Goal: Task Accomplishment & Management: Manage account settings

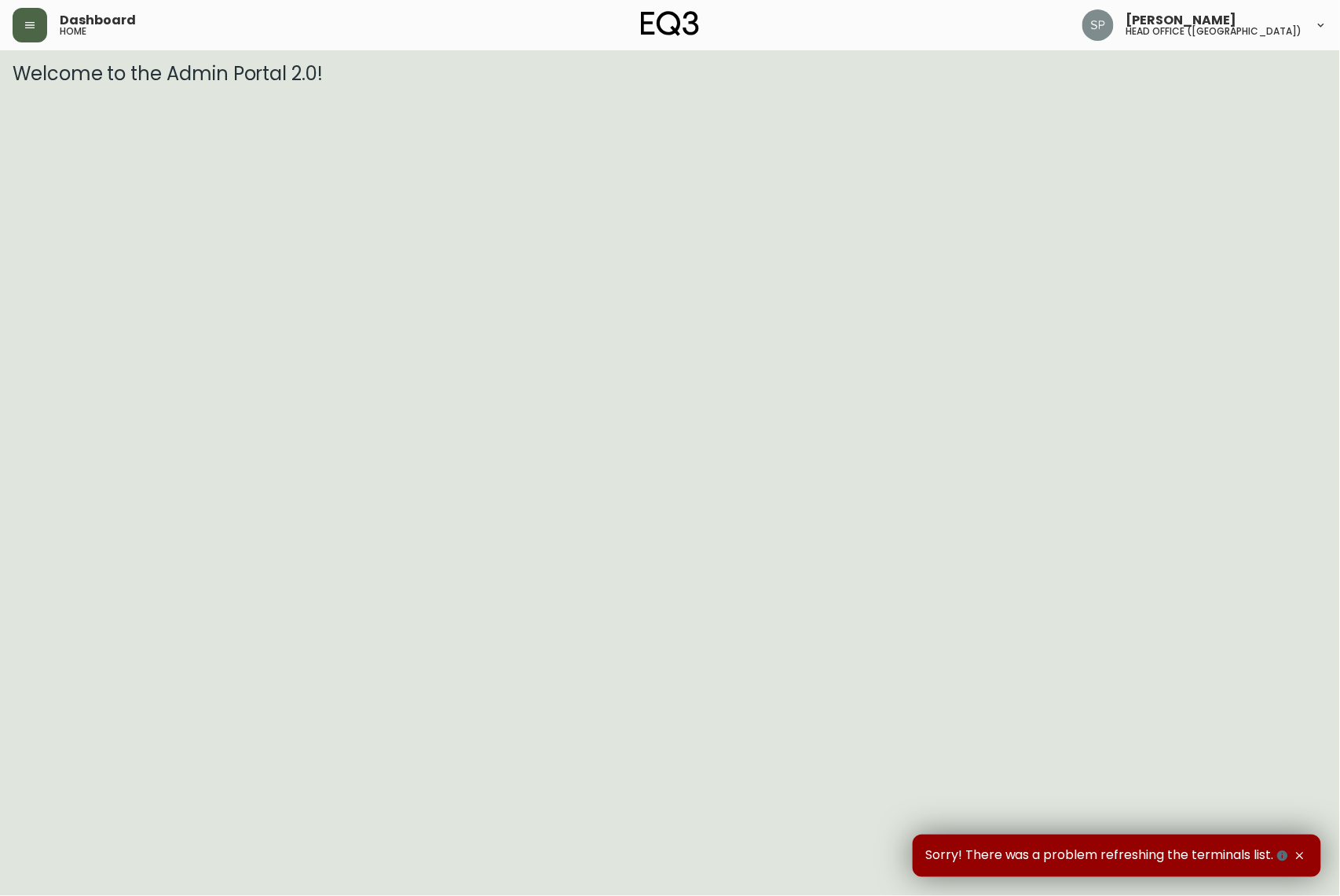
click at [30, 26] on icon "button" at bounding box center [29, 25] width 13 height 13
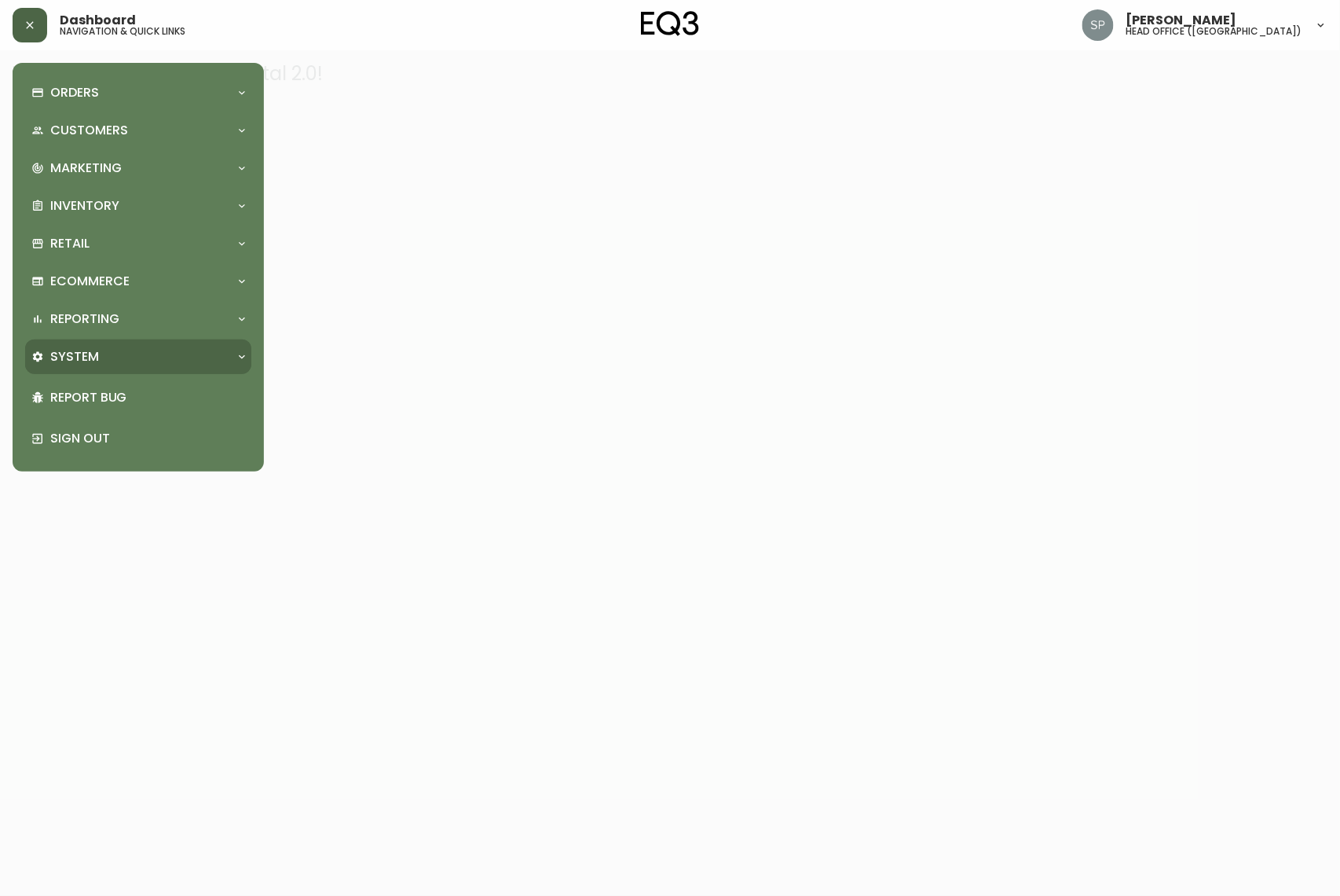
click at [82, 362] on p "System" at bounding box center [75, 357] width 49 height 17
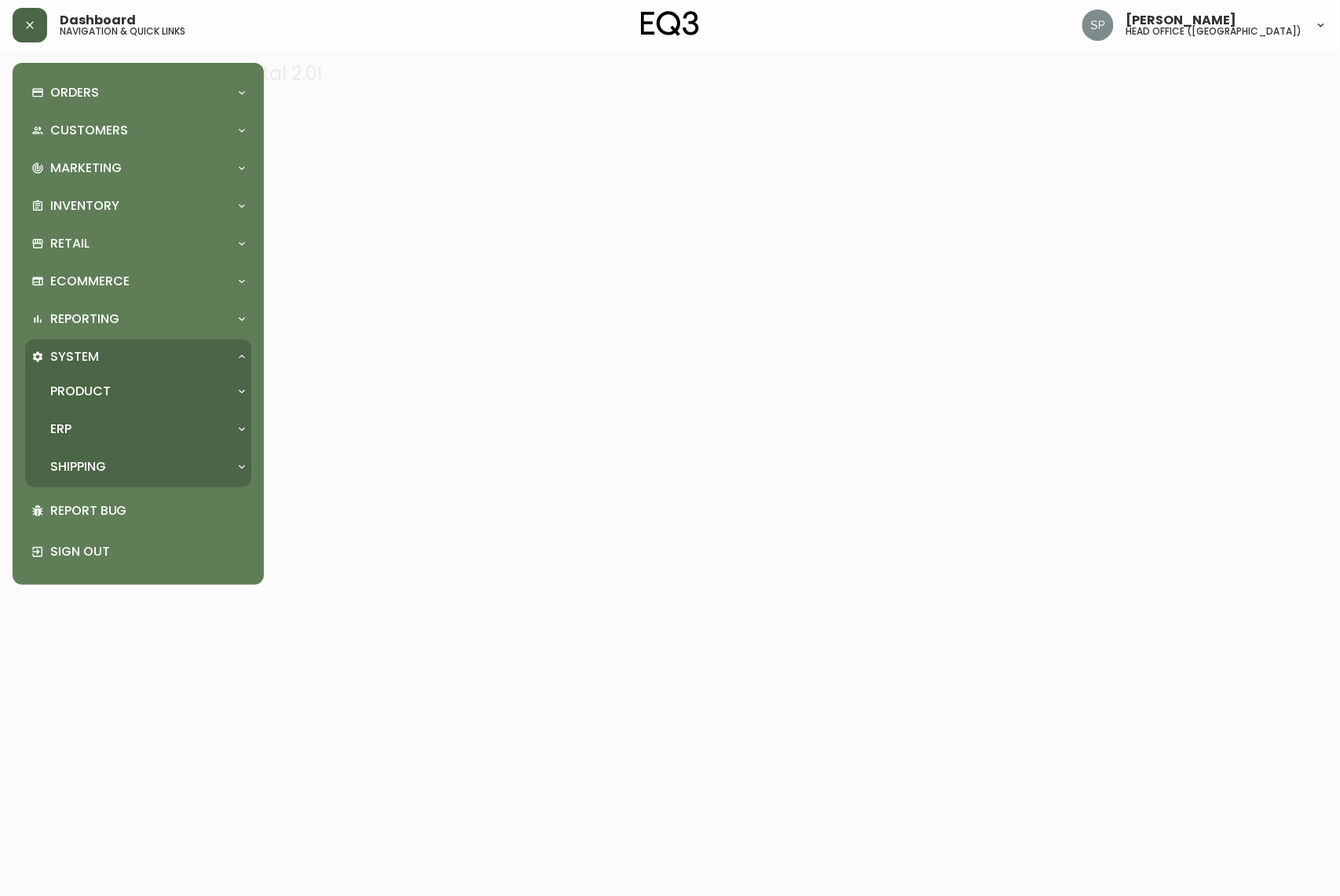
click at [108, 458] on div "Shipping" at bounding box center [131, 466] width 198 height 17
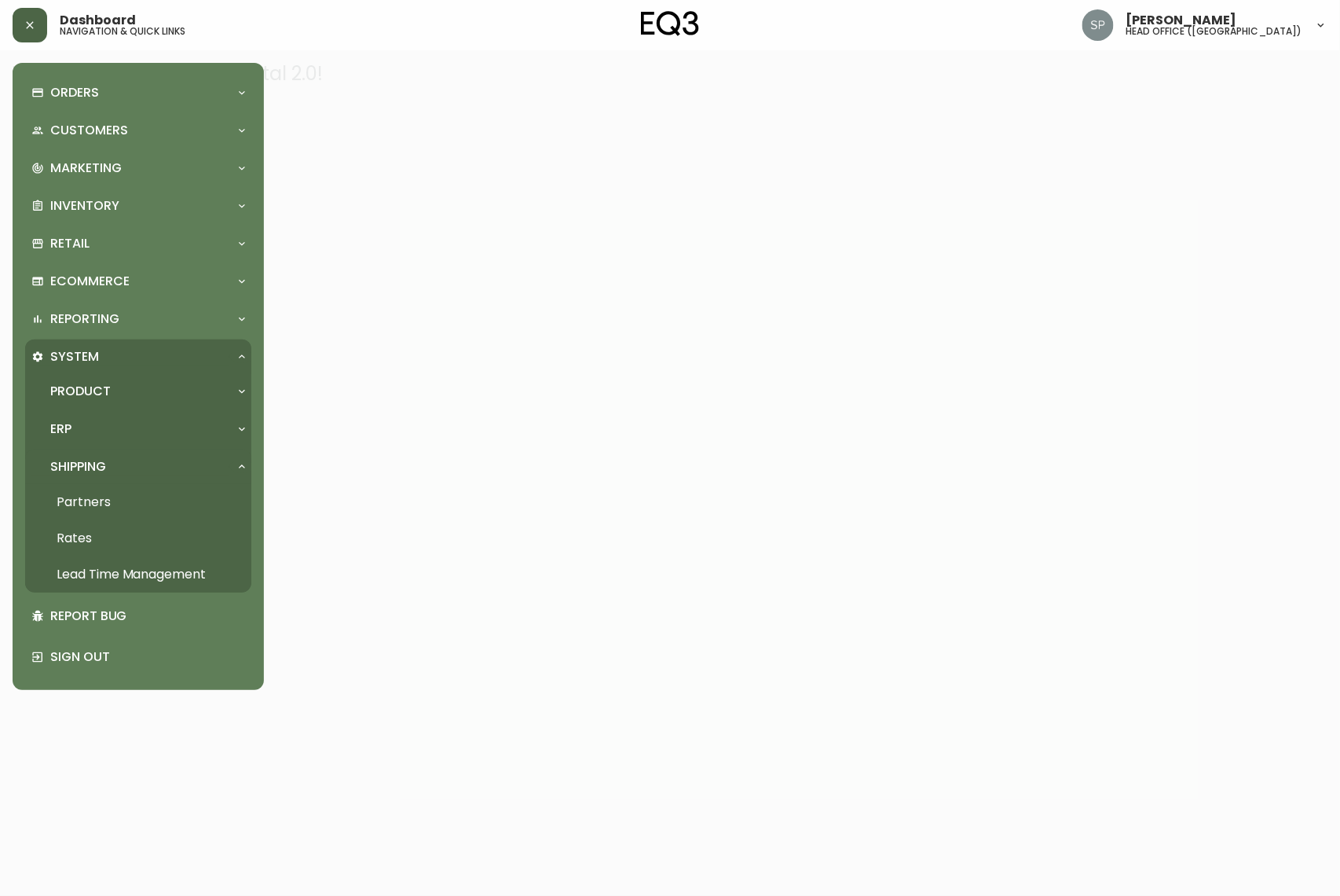
click at [98, 536] on link "Rates" at bounding box center [137, 539] width 226 height 36
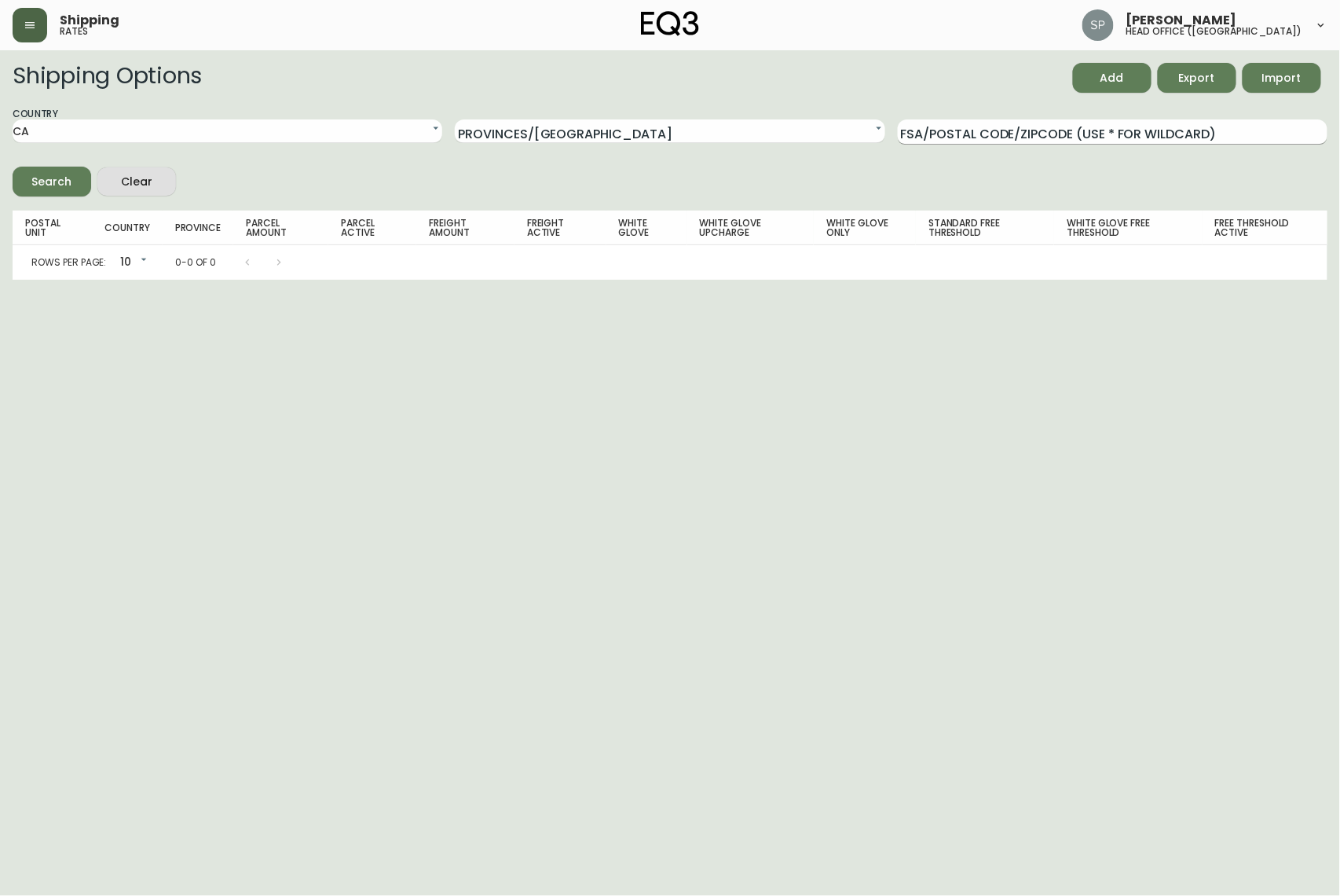
click at [1079, 136] on input "FSA/Postal Code/Zipcode (use * for wildcard)" at bounding box center [1113, 131] width 429 height 25
paste input "N8N 2L2"
type input "N8N 2L2"
click at [51, 174] on div "Search" at bounding box center [52, 181] width 40 height 20
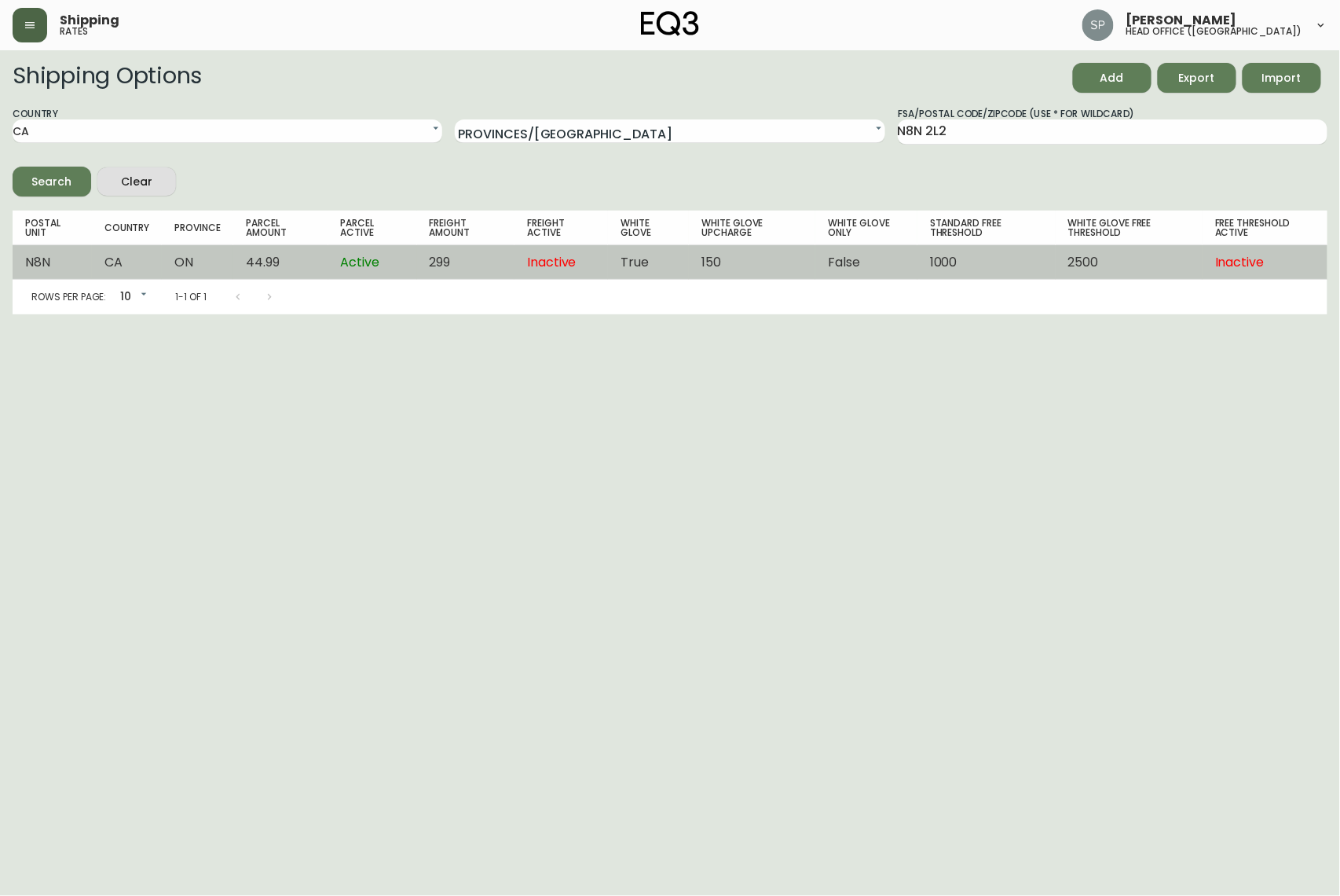
click at [429, 265] on td "299" at bounding box center [466, 262] width 98 height 34
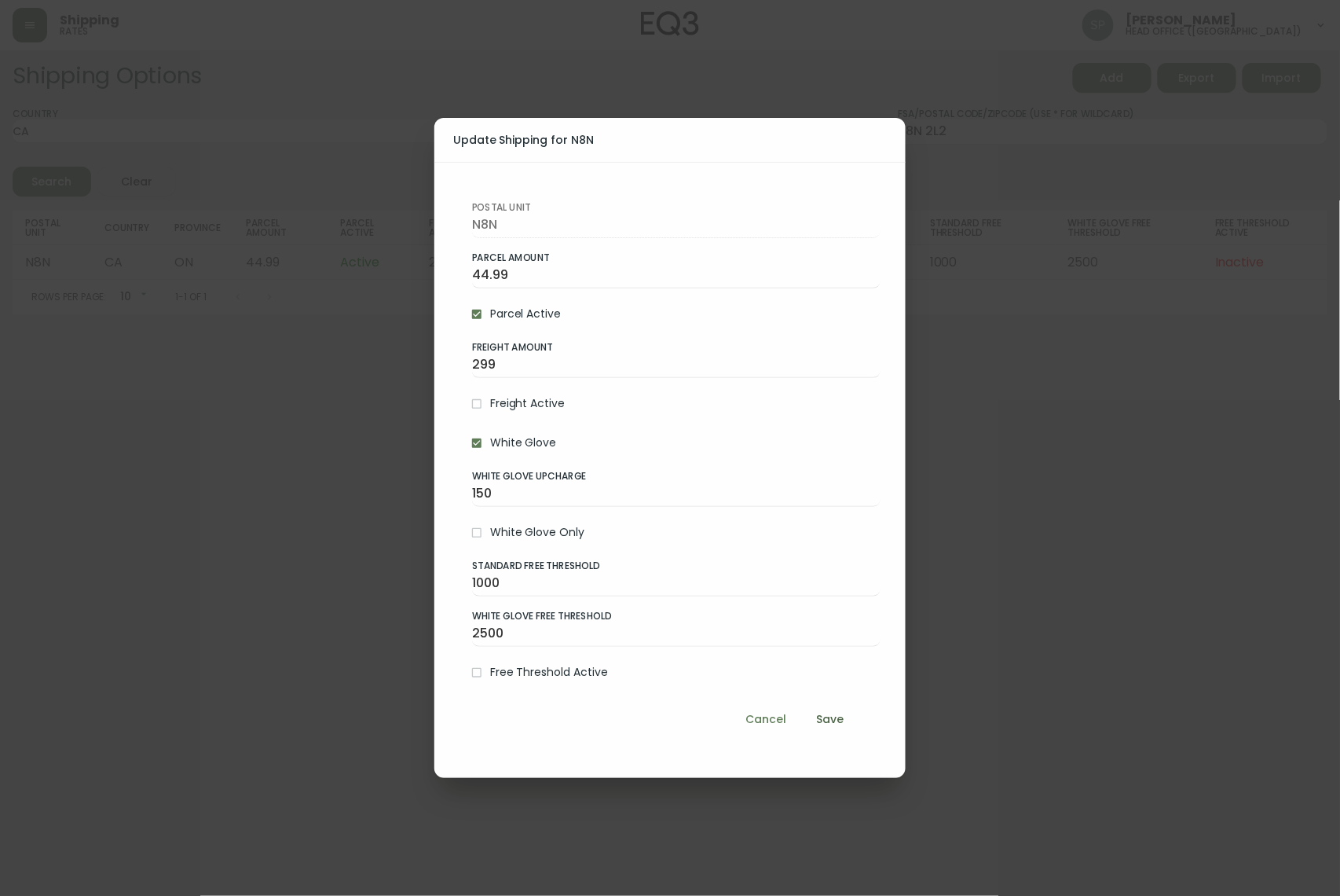
click at [474, 406] on input "Freight Active" at bounding box center [477, 404] width 27 height 27
checkbox input "true"
drag, startPoint x: 519, startPoint y: 359, endPoint x: 451, endPoint y: 371, distance: 69.1
click at [451, 371] on div "Postal Unit N8N Parcel Amount 44.99 Parcel Active Freight Amount 299 Freight Ac…" at bounding box center [670, 470] width 472 height 617
type input "349"
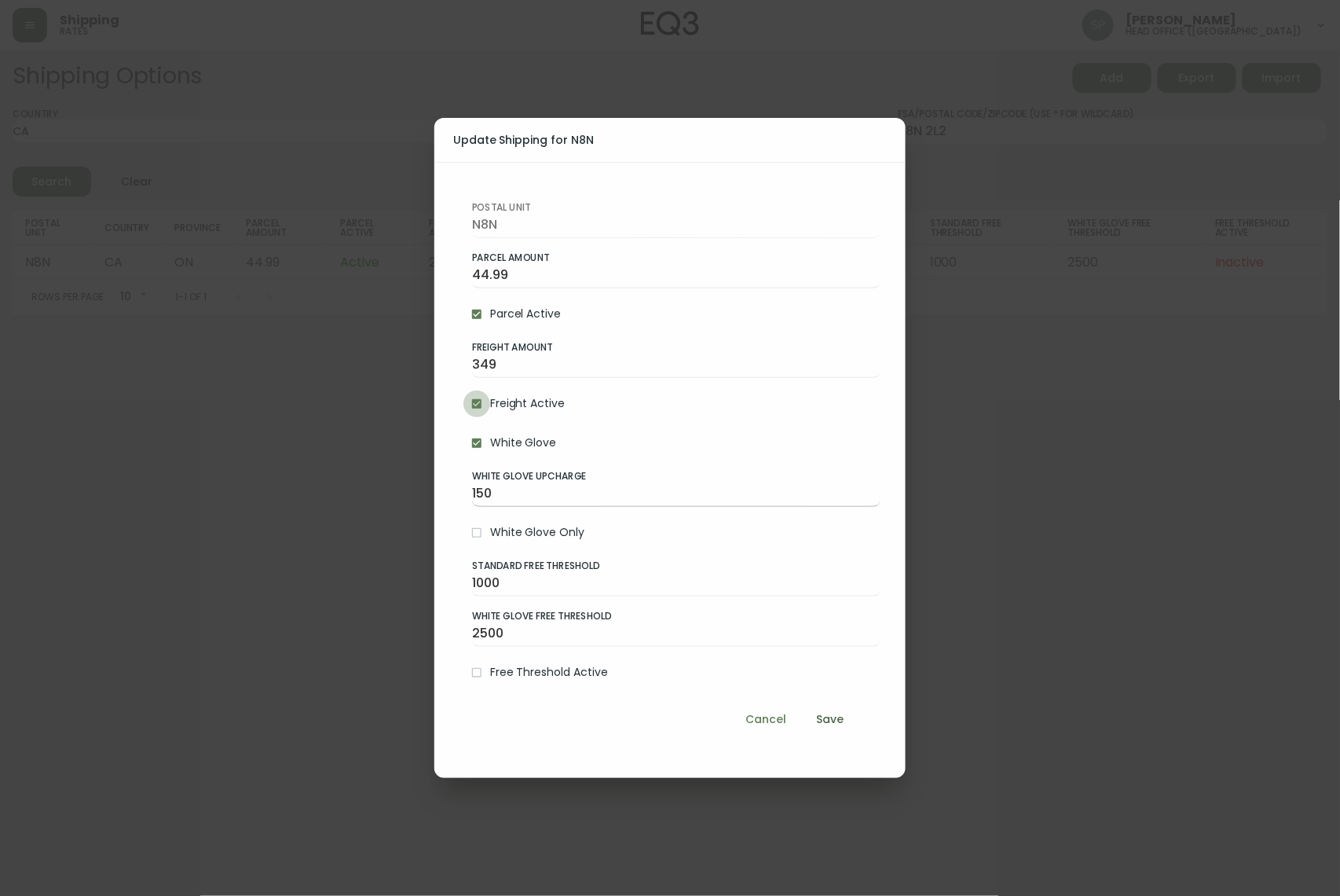
click at [528, 495] on input "150" at bounding box center [677, 494] width 409 height 25
type input "100"
click at [840, 714] on span "Save" at bounding box center [831, 719] width 38 height 20
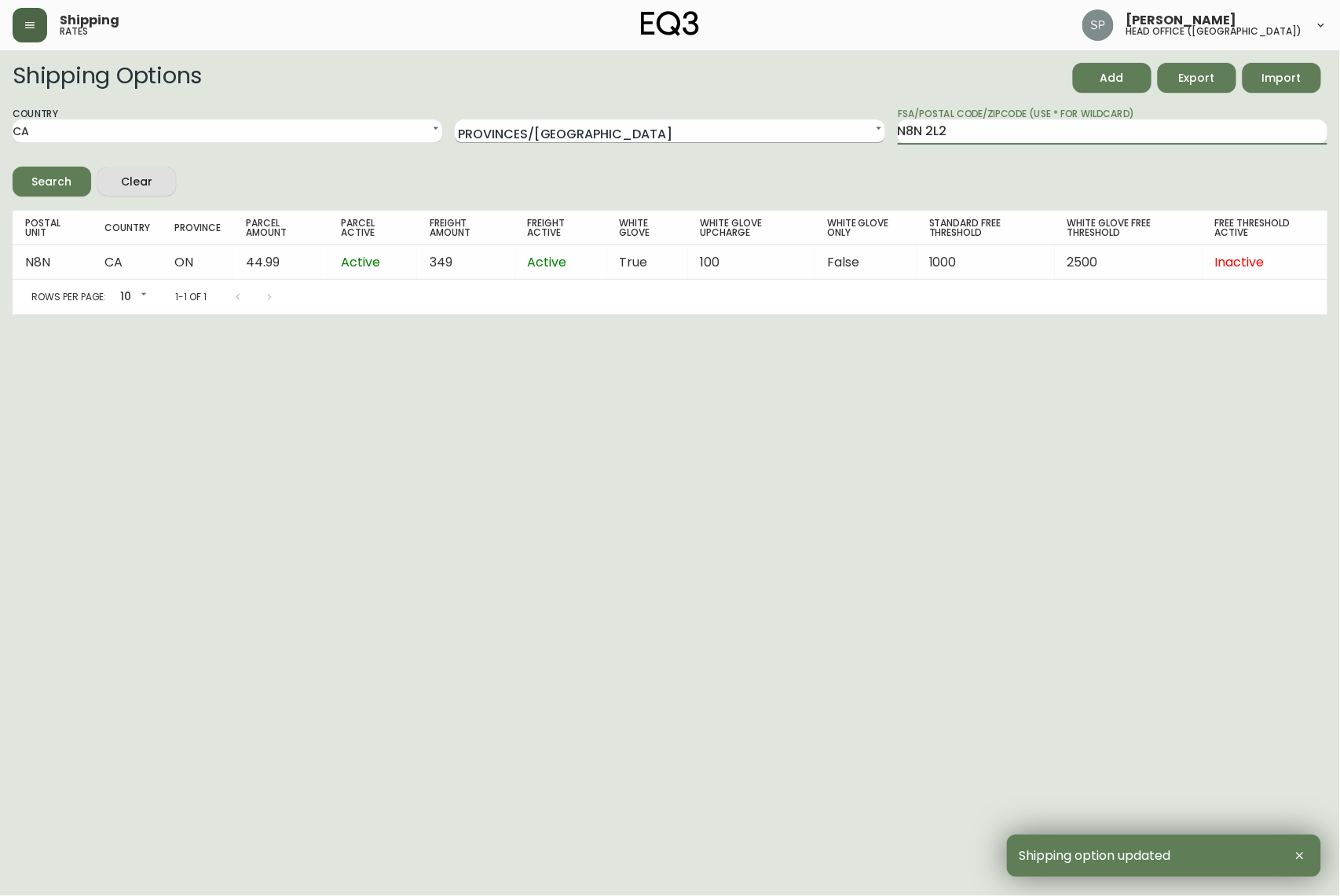
drag, startPoint x: 1000, startPoint y: 119, endPoint x: 862, endPoint y: 127, distance: 138.2
click at [864, 127] on div "Country [GEOGRAPHIC_DATA] [GEOGRAPHIC_DATA] Provinces/[GEOGRAPHIC_DATA] N/A [GE…" at bounding box center [670, 125] width 1315 height 38
paste input "B3T 1P1"
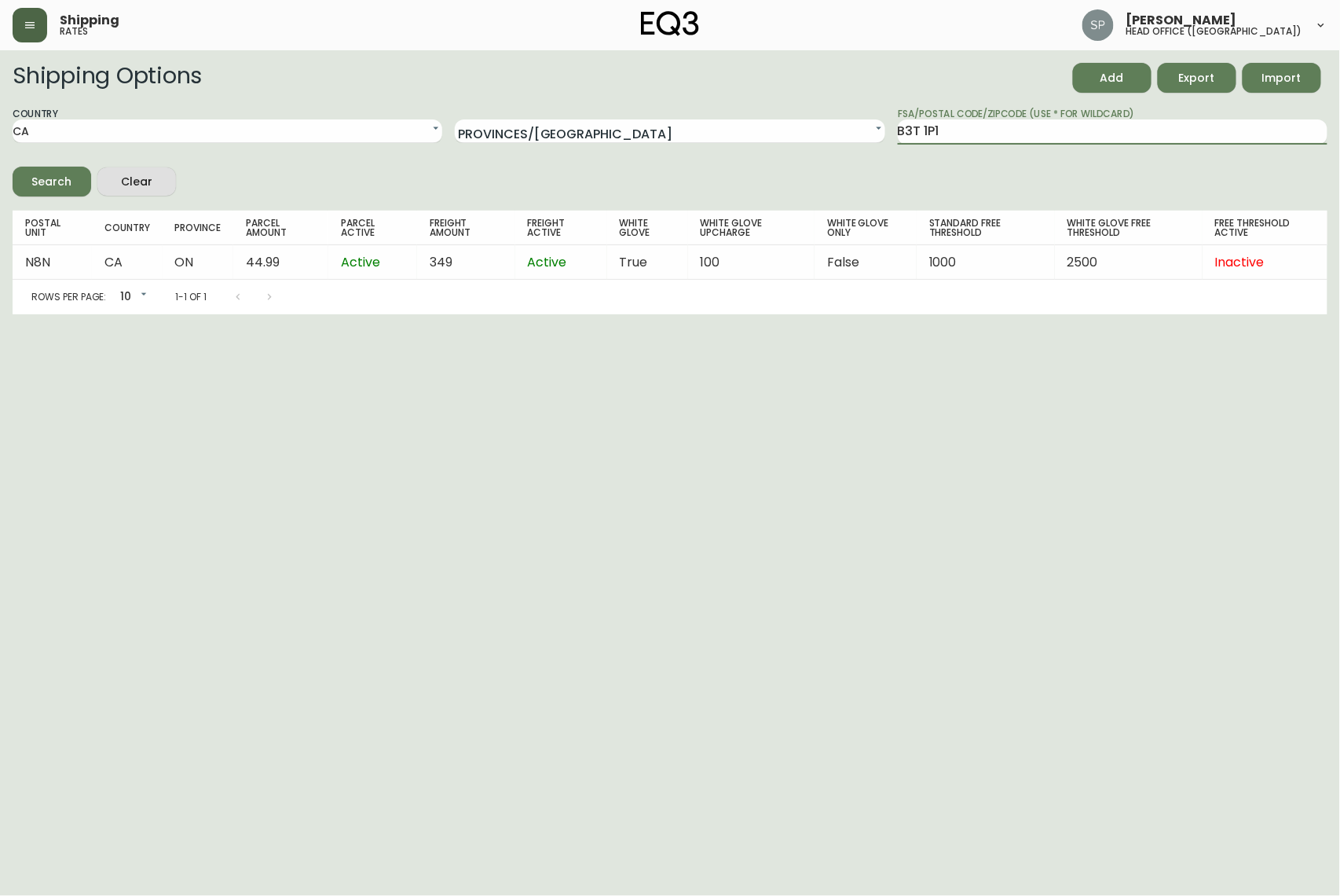
type input "B3T 1P1"
click at [64, 180] on div "Search" at bounding box center [52, 181] width 40 height 20
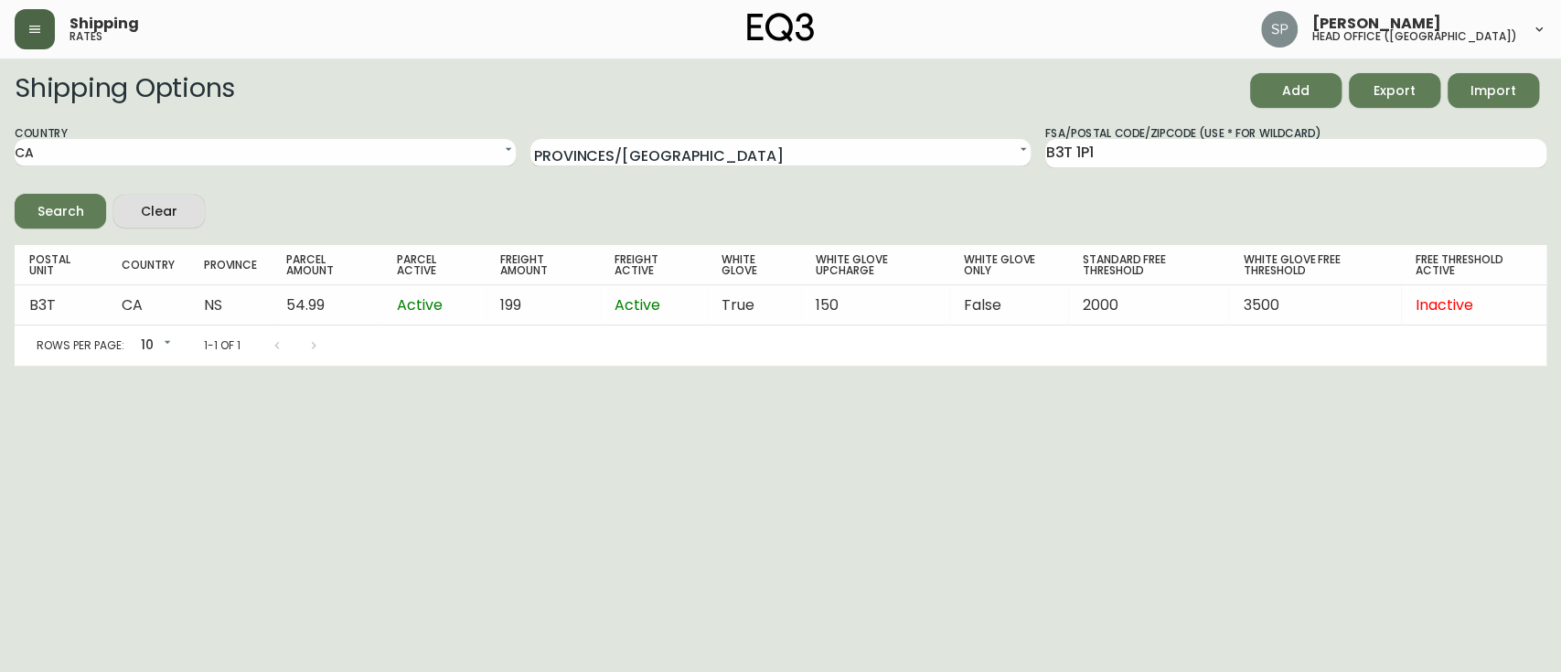
click at [22, 18] on button "button" at bounding box center [35, 29] width 40 height 40
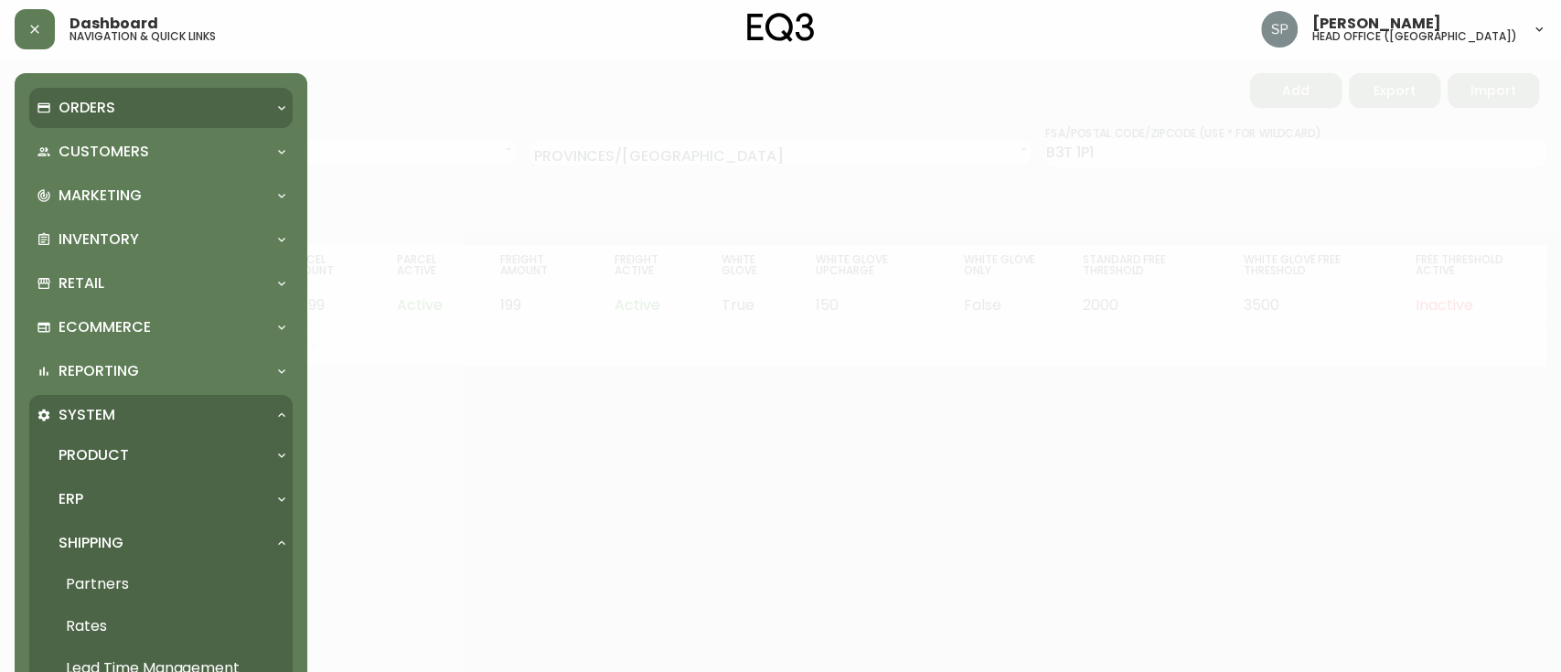
click at [103, 125] on div "Orders" at bounding box center [160, 108] width 263 height 40
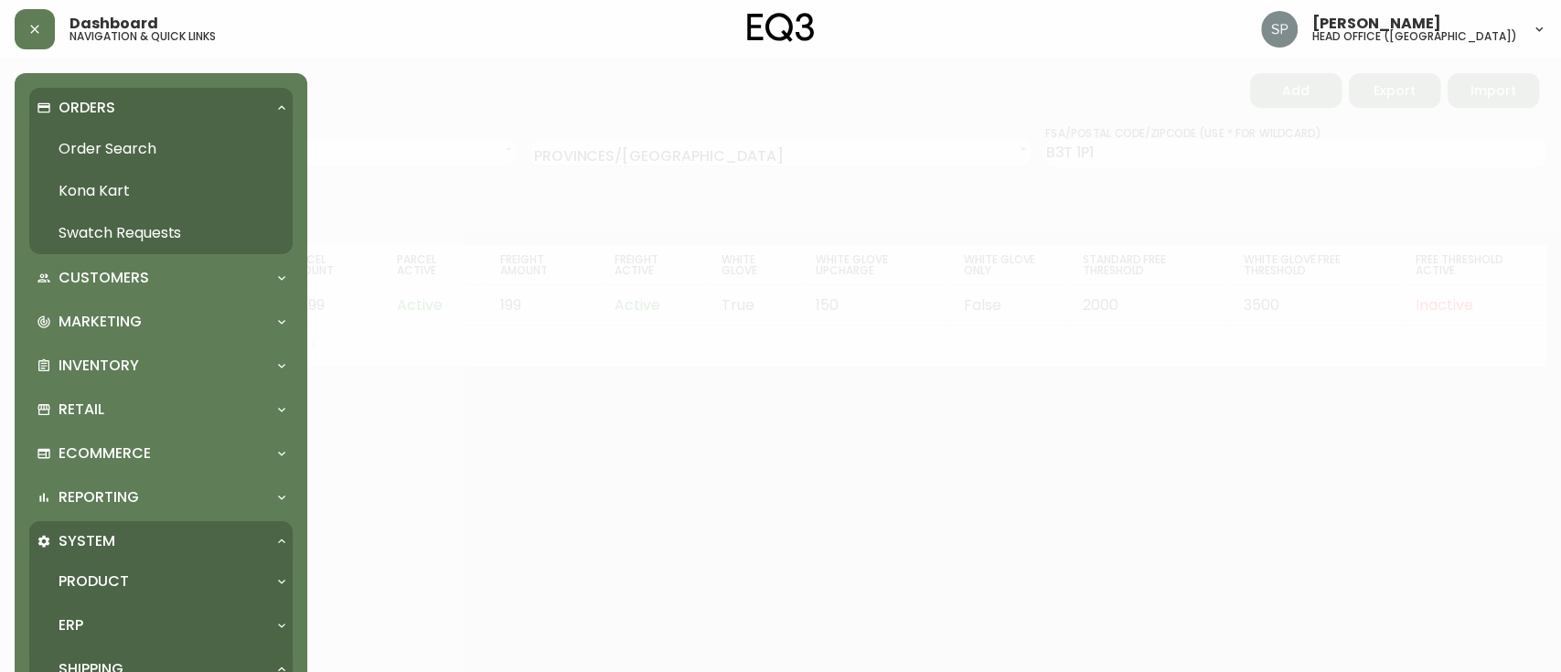
click at [132, 158] on link "Order Search" at bounding box center [160, 149] width 263 height 42
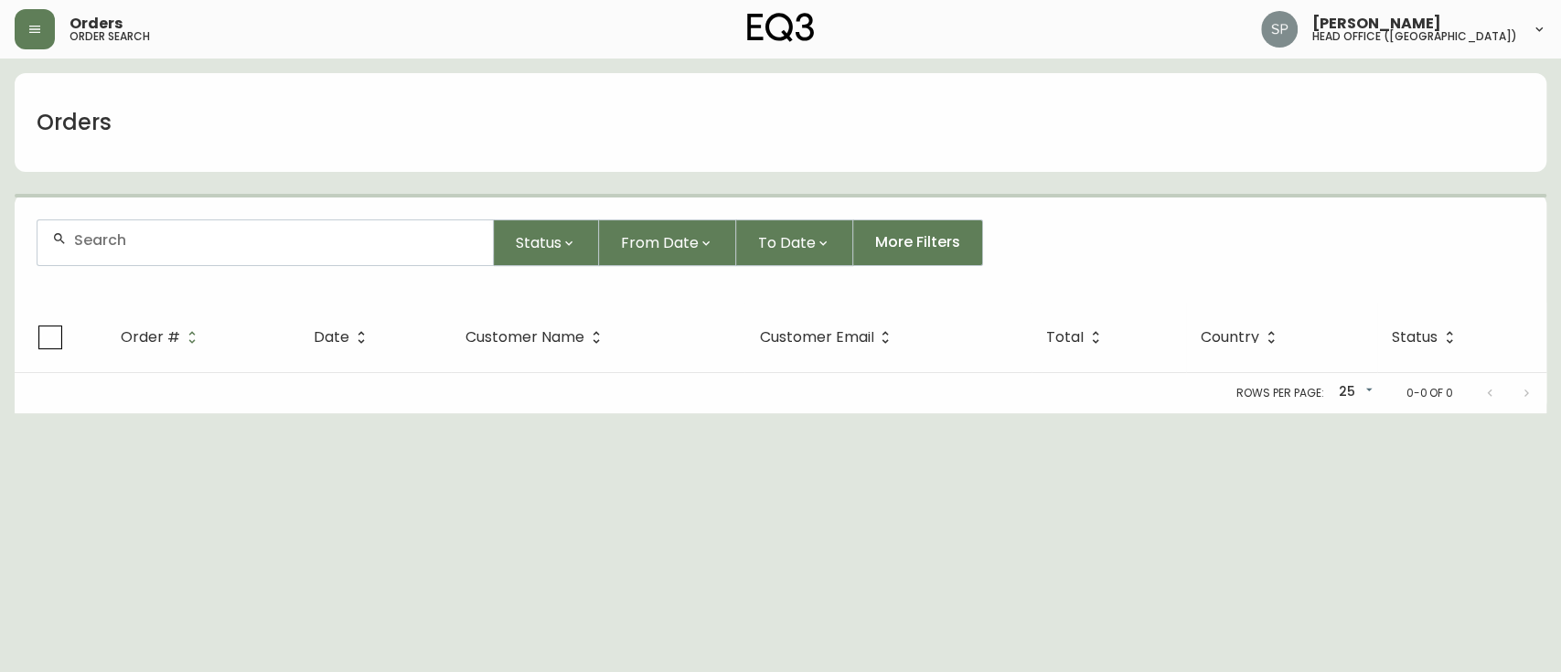
click at [214, 257] on div at bounding box center [266, 242] width 456 height 45
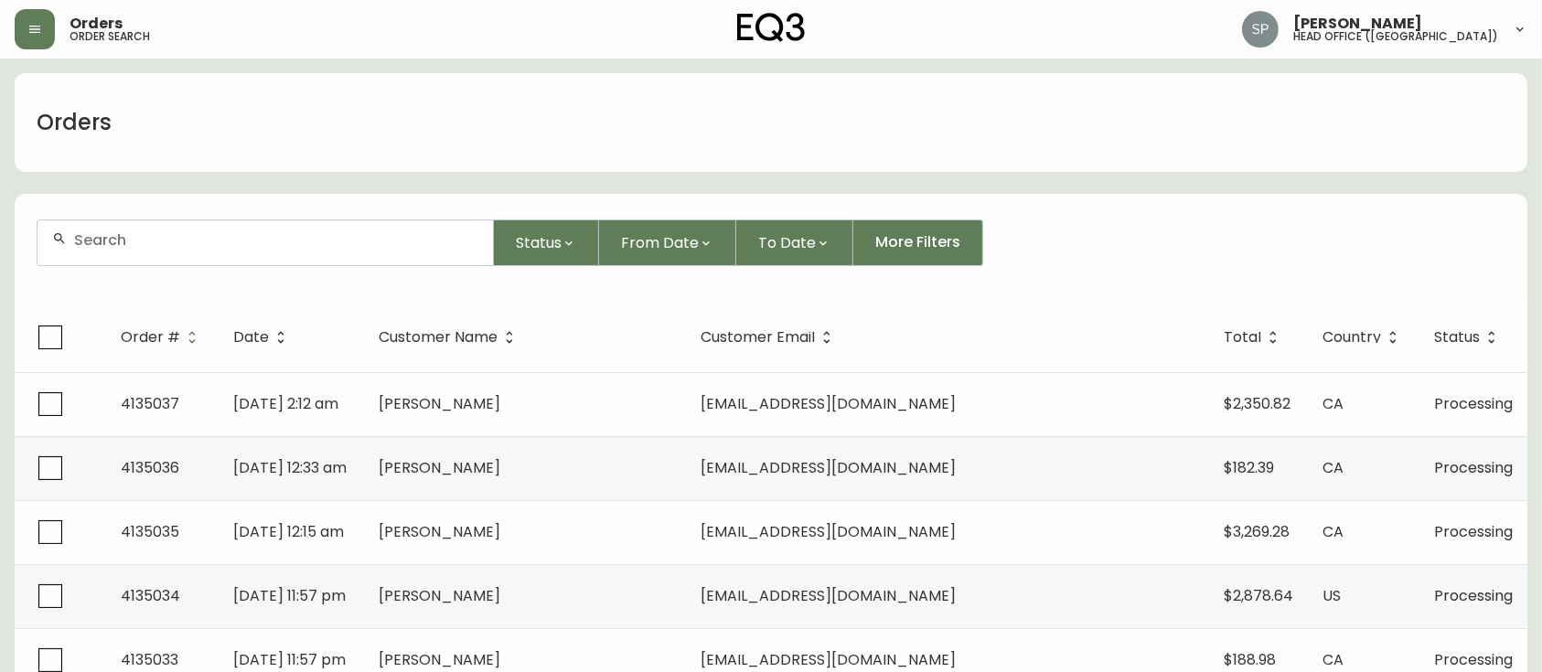
paste input "[PERSON_NAME]"
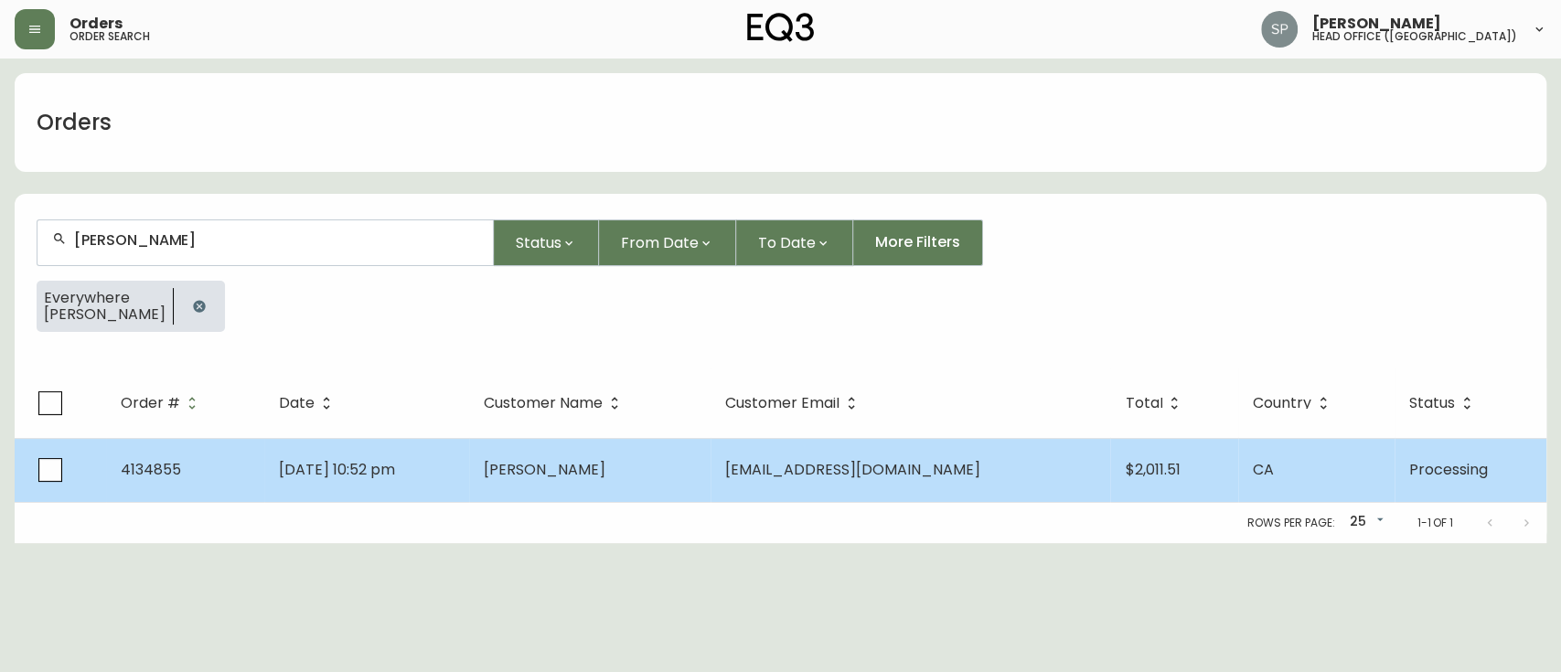
type input "[PERSON_NAME]"
click at [469, 449] on td "[DATE] 10:52 pm" at bounding box center [366, 470] width 205 height 64
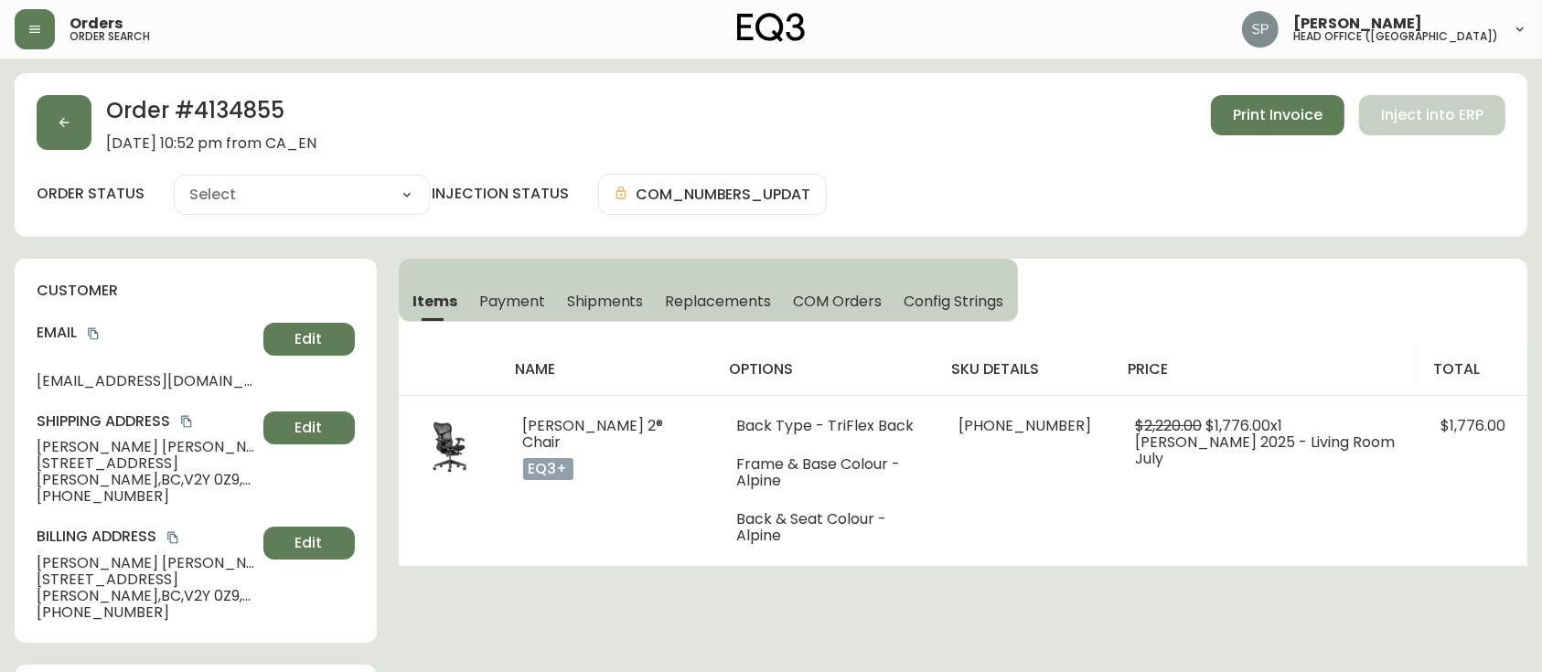
type input "Processing"
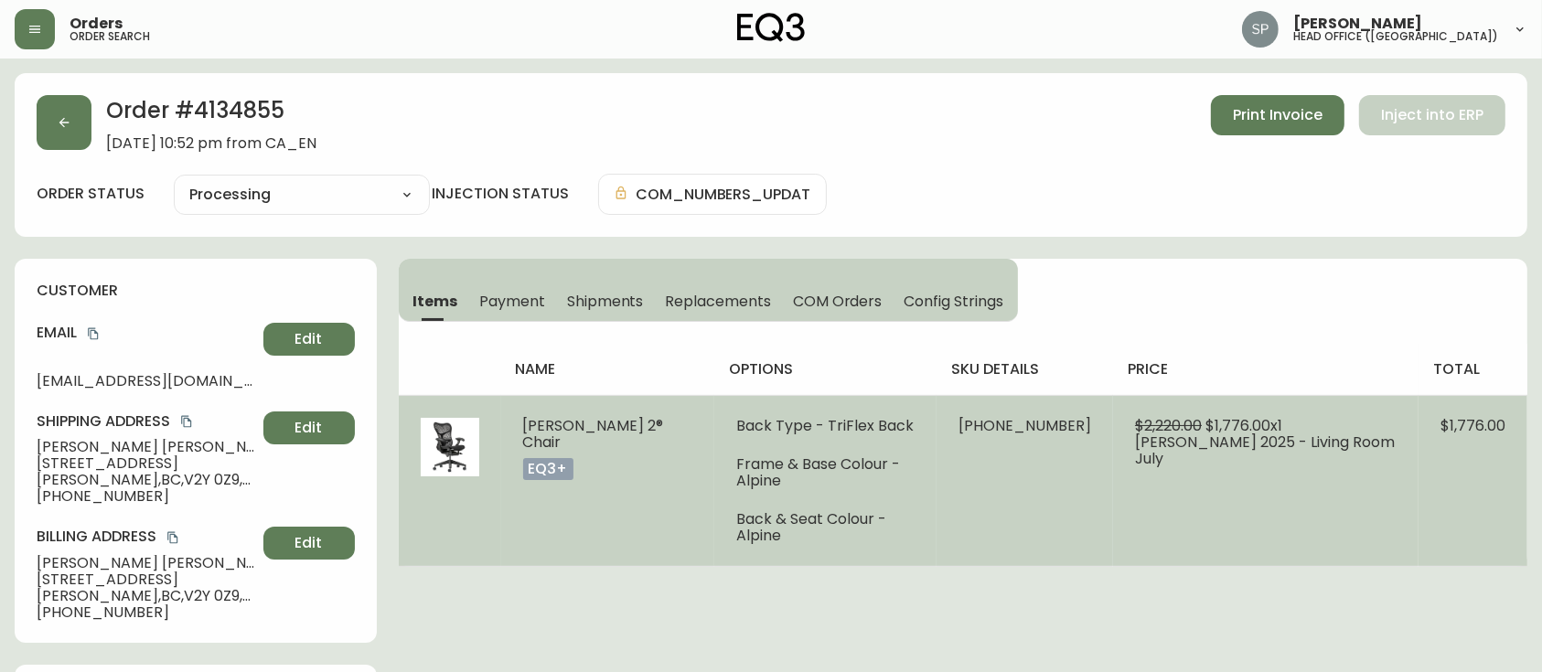
select select "PROCESSING"
drag, startPoint x: 933, startPoint y: 426, endPoint x: 1041, endPoint y: 428, distance: 108.0
click at [1041, 428] on td "[PHONE_NUMBER]" at bounding box center [1025, 480] width 177 height 171
copy span "[PHONE_NUMBER]"
